Goal: Task Accomplishment & Management: Use online tool/utility

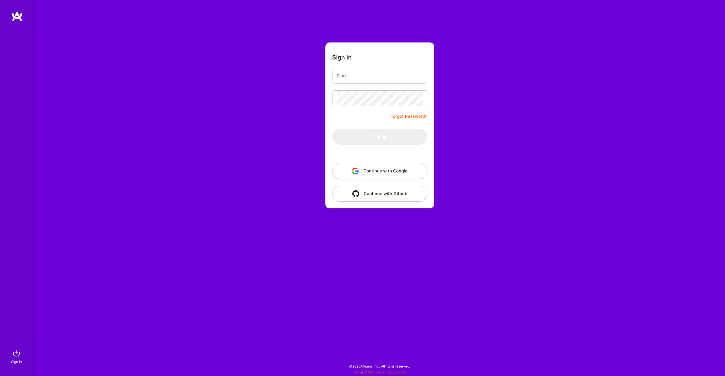
click at [375, 174] on button "Continue with Google" at bounding box center [379, 171] width 95 height 16
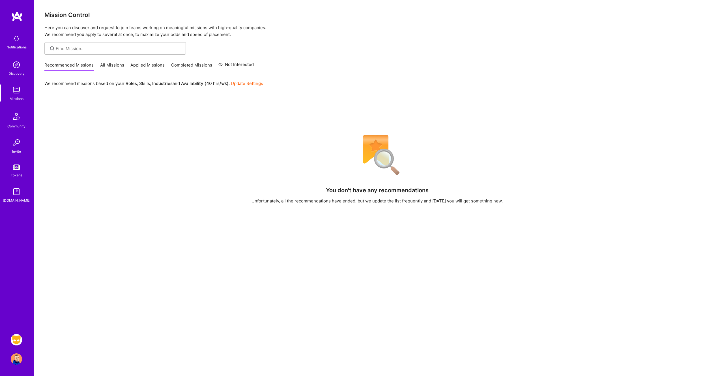
click at [15, 340] on img at bounding box center [16, 339] width 11 height 11
